Goal: Ask a question

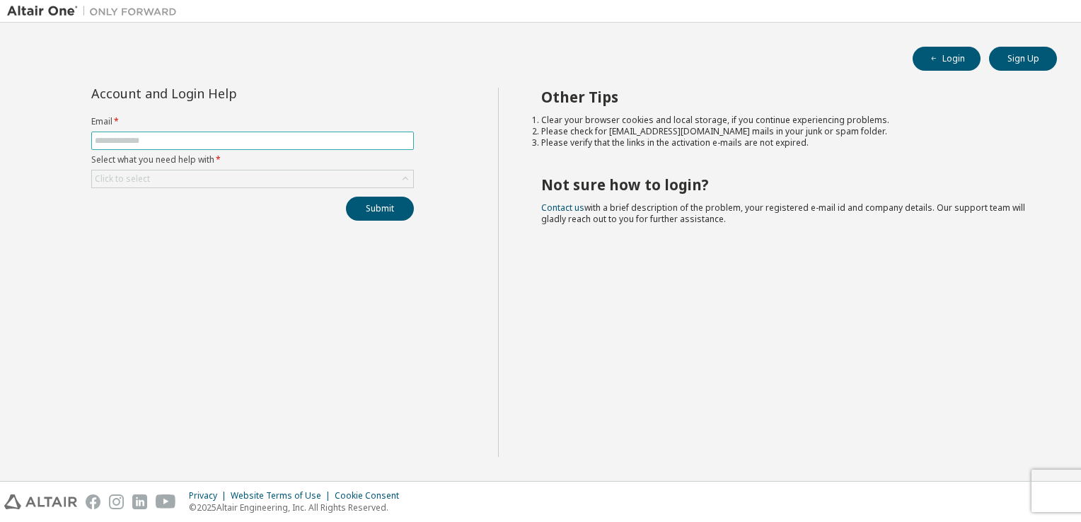
click at [338, 141] on input "text" at bounding box center [253, 140] width 316 height 11
type input "**********"
click at [289, 180] on div "Click to select" at bounding box center [252, 179] width 321 height 17
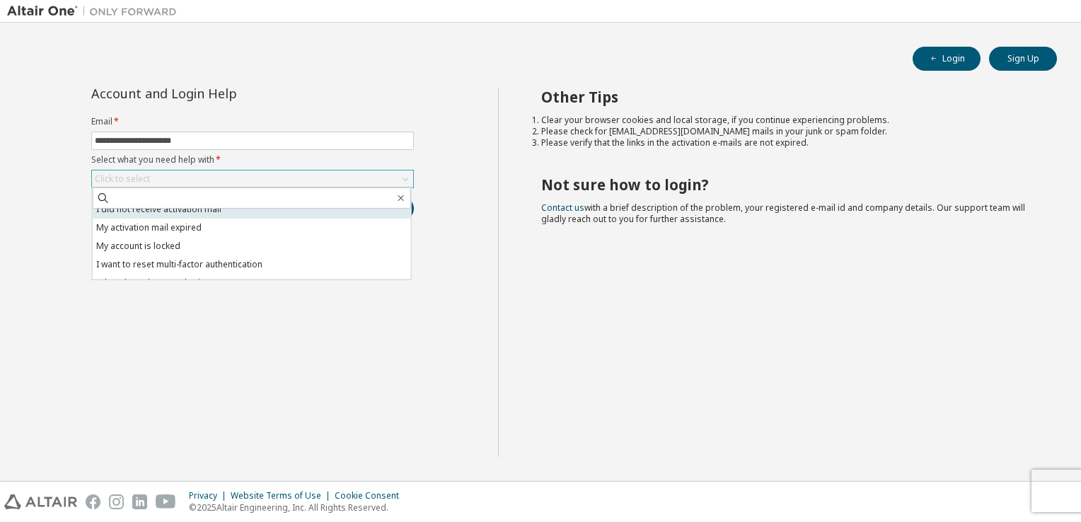
scroll to position [40, 0]
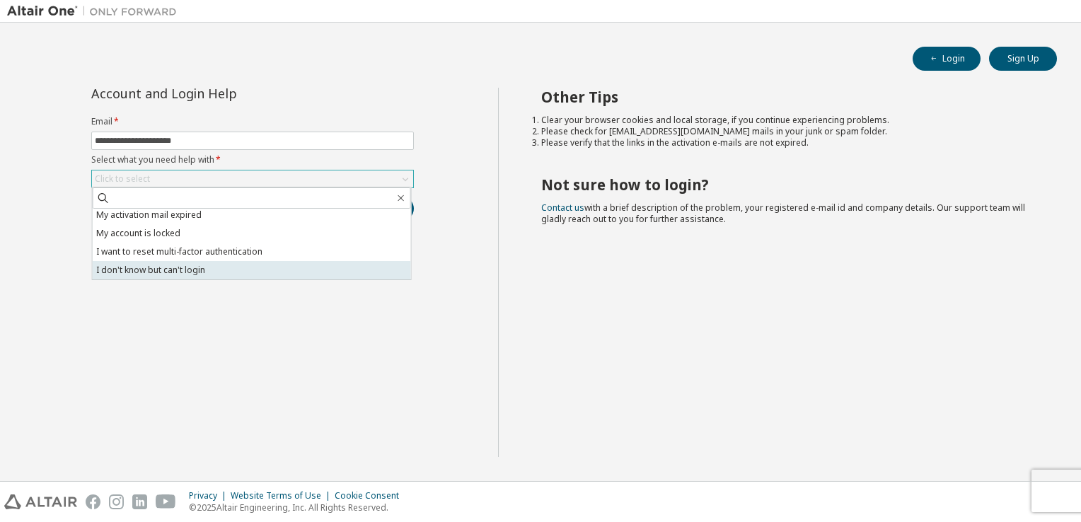
click at [250, 266] on li "I don't know but can't login" at bounding box center [252, 270] width 318 height 18
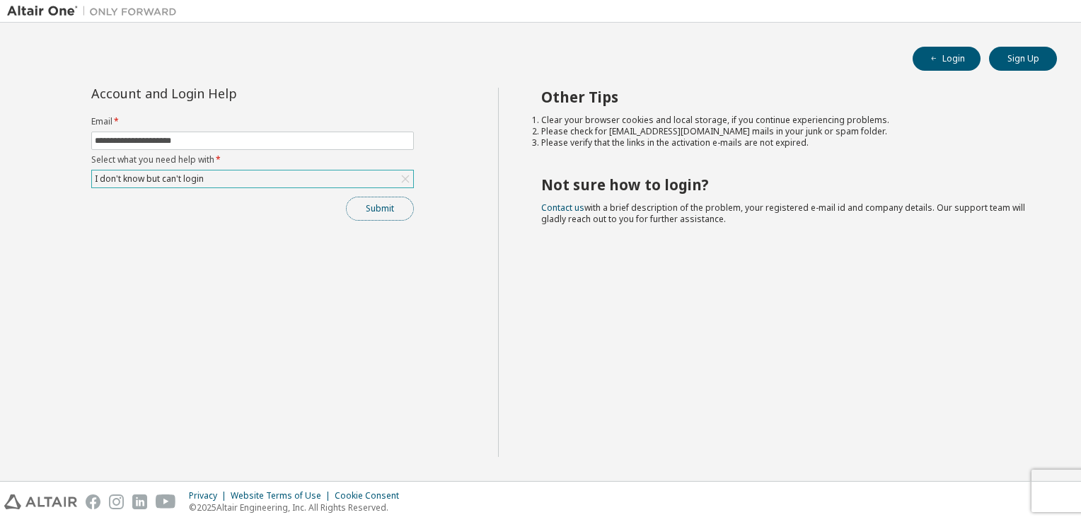
click at [385, 207] on button "Submit" at bounding box center [380, 209] width 68 height 24
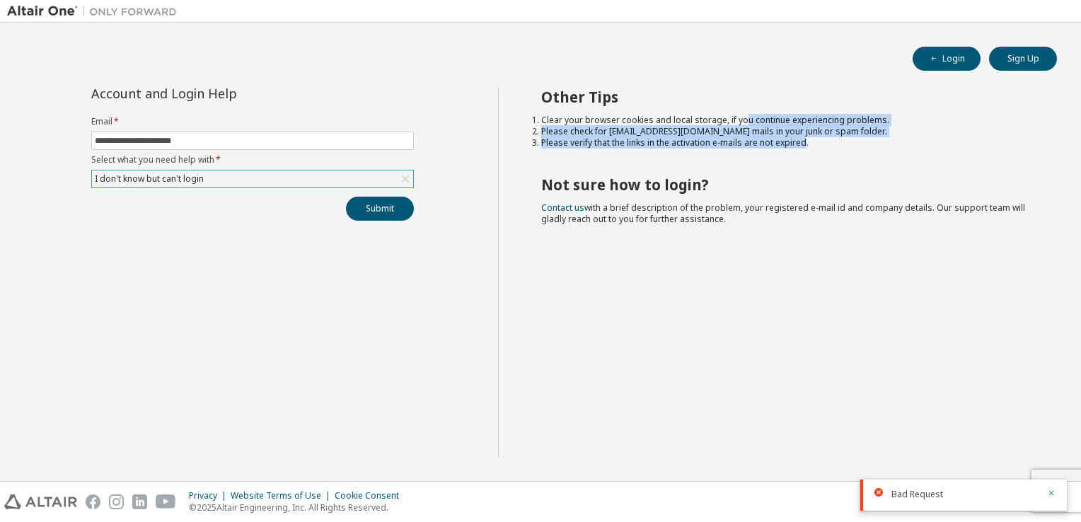
drag, startPoint x: 743, startPoint y: 120, endPoint x: 803, endPoint y: 145, distance: 65.0
click at [803, 145] on ol "Clear your browser cookies and local storage, if you continue experiencing prob…" at bounding box center [786, 132] width 491 height 34
click at [803, 145] on li "Please verify that the links in the activation e-mails are not expired." at bounding box center [786, 142] width 491 height 11
